Goal: Find specific page/section: Find specific page/section

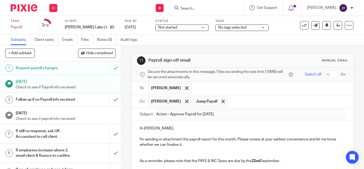
click at [196, 9] on input "Search" at bounding box center [204, 8] width 48 height 5
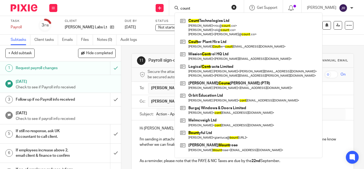
type input "count"
click button "submit" at bounding box center [0, 0] width 0 height 0
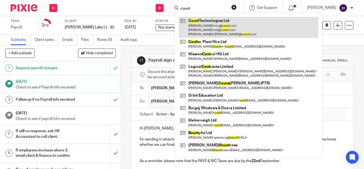
click at [193, 29] on link at bounding box center [248, 27] width 139 height 21
click at [212, 24] on link at bounding box center [248, 27] width 139 height 21
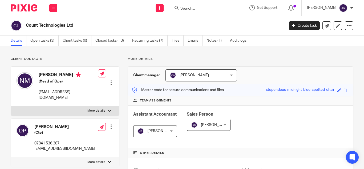
scroll to position [35, 0]
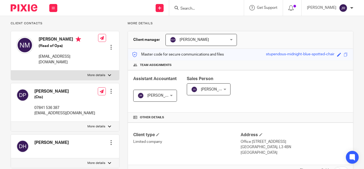
click at [338, 53] on div "Save stupendous-midnight-blue-spotted-chair" at bounding box center [307, 54] width 83 height 6
click at [344, 54] on span at bounding box center [346, 54] width 4 height 4
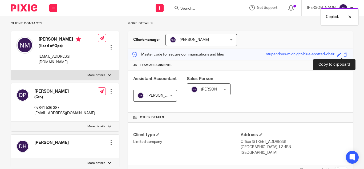
click at [344, 54] on span at bounding box center [346, 54] width 4 height 4
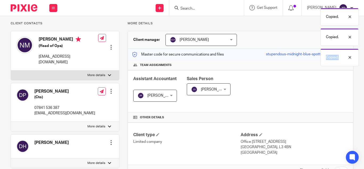
click at [340, 54] on div "Copied. Copied. Copied." at bounding box center [270, 35] width 177 height 61
click at [340, 54] on div "Copied." at bounding box center [339, 57] width 38 height 18
